Goal: Obtain resource: Obtain resource

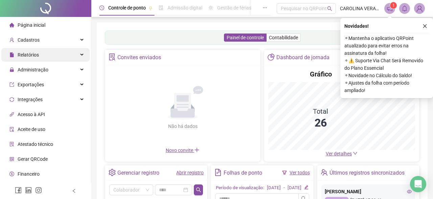
click at [57, 55] on div "Relatórios" at bounding box center [45, 55] width 88 height 14
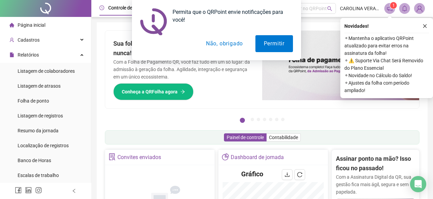
click at [227, 43] on button "Não, obrigado" at bounding box center [224, 43] width 54 height 17
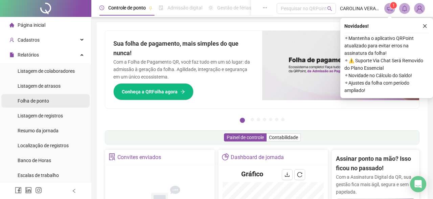
scroll to position [22, 0]
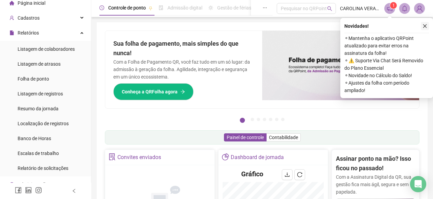
click at [425, 27] on icon "close" at bounding box center [425, 26] width 4 height 4
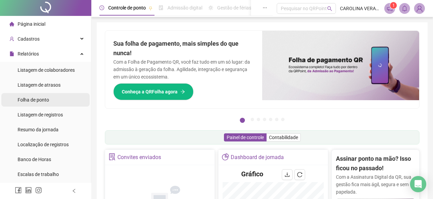
scroll to position [0, 0]
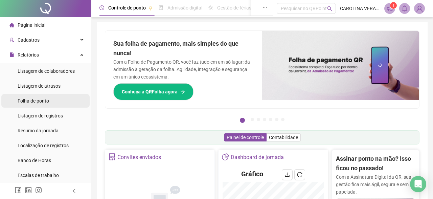
click at [58, 101] on li "Folha de ponto" at bounding box center [45, 101] width 88 height 14
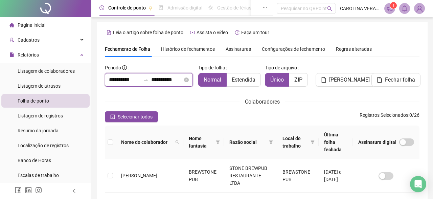
click at [165, 79] on input "**********" at bounding box center [166, 80] width 31 height 8
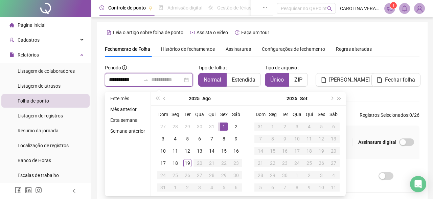
type input "**********"
click at [224, 126] on div "1" at bounding box center [224, 126] width 8 height 8
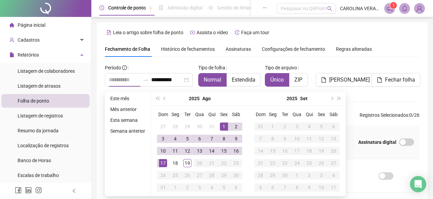
click at [165, 163] on div "17" at bounding box center [163, 163] width 8 height 8
type input "**********"
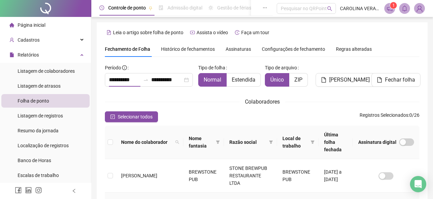
scroll to position [39, 0]
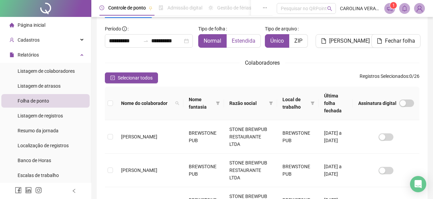
click at [249, 42] on span "Estendida" at bounding box center [243, 41] width 24 height 6
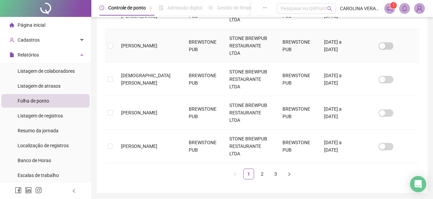
scroll to position [346, 0]
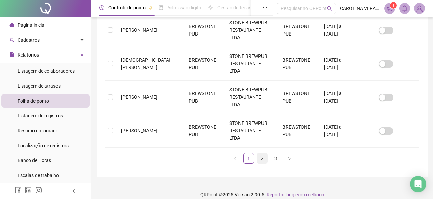
click at [265, 153] on link "2" at bounding box center [262, 158] width 10 height 10
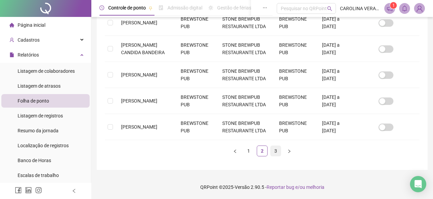
click at [276, 148] on link "3" at bounding box center [275, 151] width 10 height 10
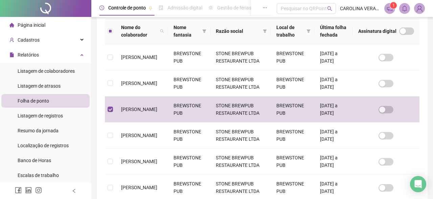
scroll to position [0, 0]
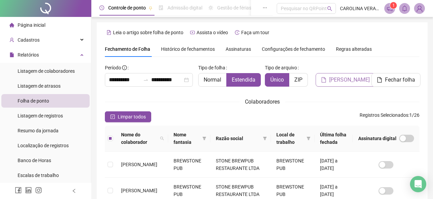
click at [344, 79] on span "[PERSON_NAME]" at bounding box center [349, 80] width 41 height 8
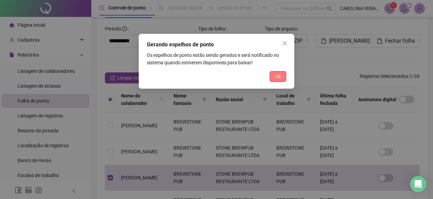
click at [278, 78] on span "Ok" at bounding box center [278, 76] width 6 height 7
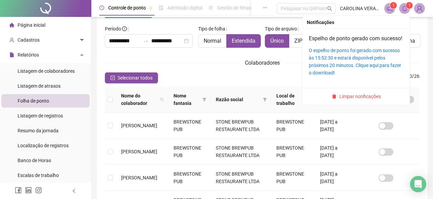
click at [405, 9] on icon "bell" at bounding box center [404, 8] width 6 height 6
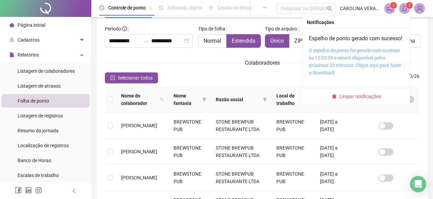
click at [361, 67] on link "O espelho de ponto foi gerado com sucesso às 15:52:30 e estará disponível pelos…" at bounding box center [355, 62] width 92 height 28
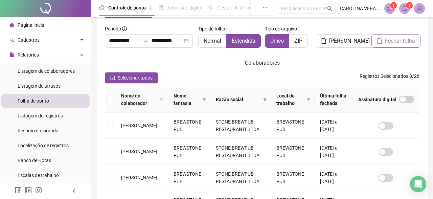
click at [384, 43] on button "Fechar folha" at bounding box center [395, 41] width 49 height 14
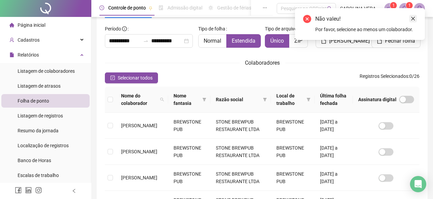
click at [414, 18] on icon "close" at bounding box center [412, 18] width 5 height 5
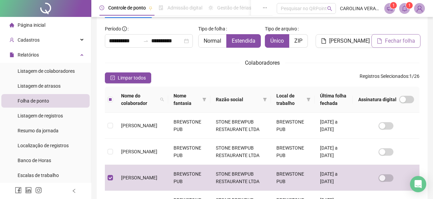
click at [406, 39] on span "Fechar folha" at bounding box center [400, 41] width 30 height 8
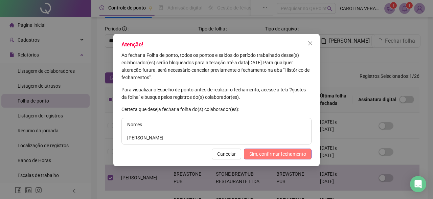
click at [289, 153] on span "Sim, confirmar fechamento" at bounding box center [277, 153] width 57 height 7
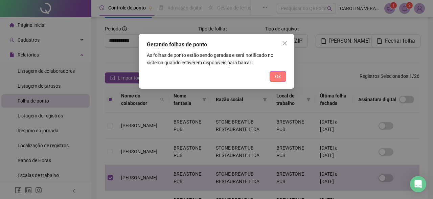
click at [279, 79] on span "Ok" at bounding box center [278, 76] width 6 height 7
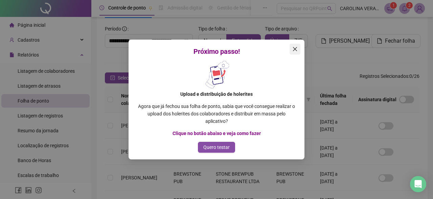
click at [293, 48] on icon "close" at bounding box center [294, 48] width 5 height 5
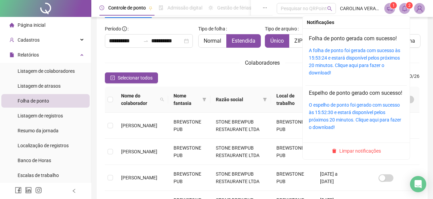
click at [404, 9] on icon "bell" at bounding box center [404, 8] width 6 height 6
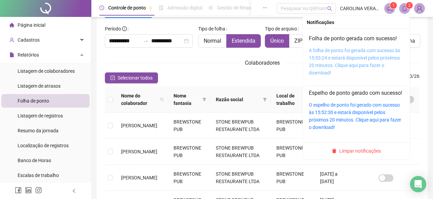
click at [375, 51] on link "A folha de ponto foi gerada com sucesso às 15:53:24 e estará disponível pelos p…" at bounding box center [354, 62] width 91 height 28
